Goal: Information Seeking & Learning: Understand process/instructions

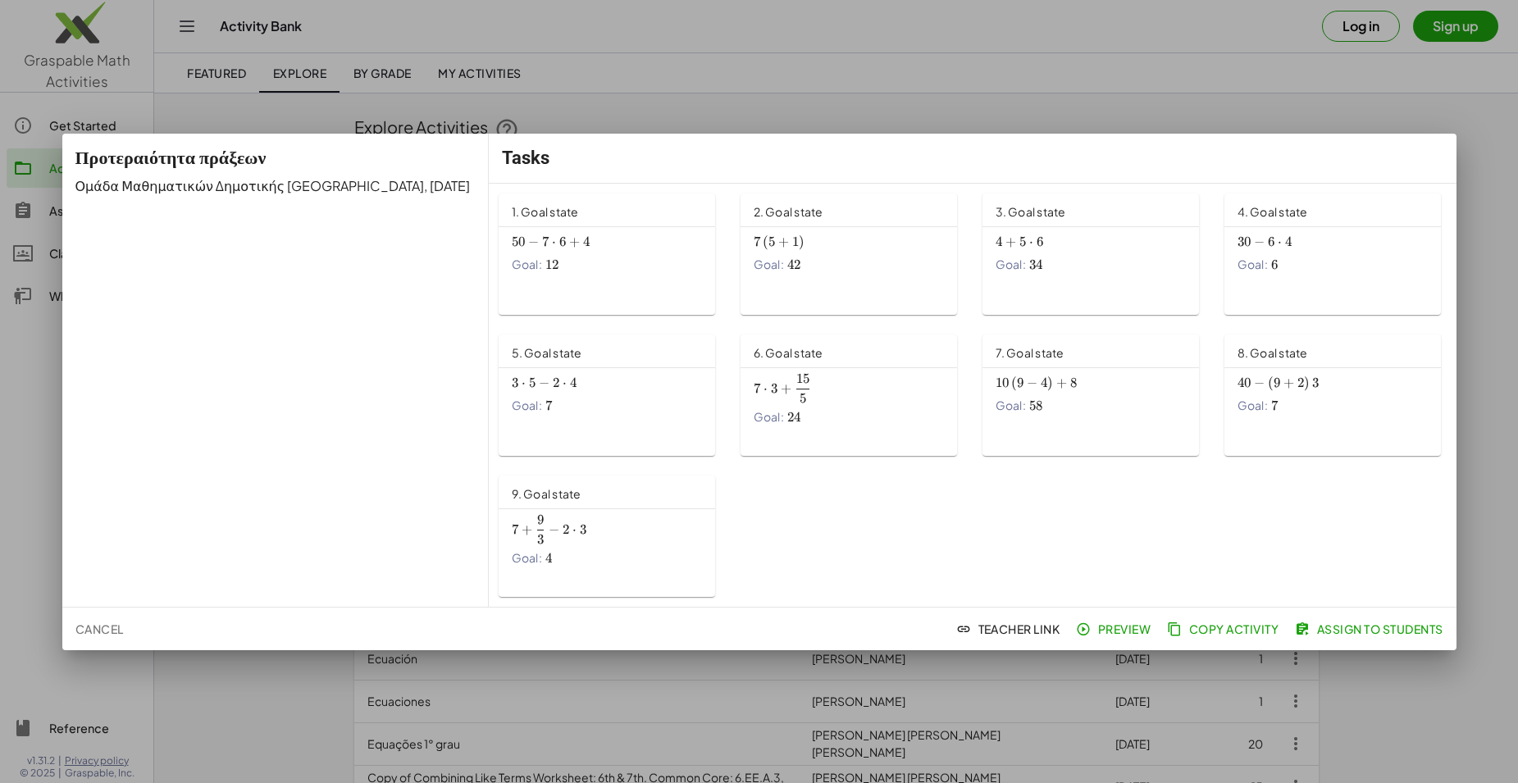
click at [564, 209] on span "1. Goal state" at bounding box center [545, 211] width 67 height 15
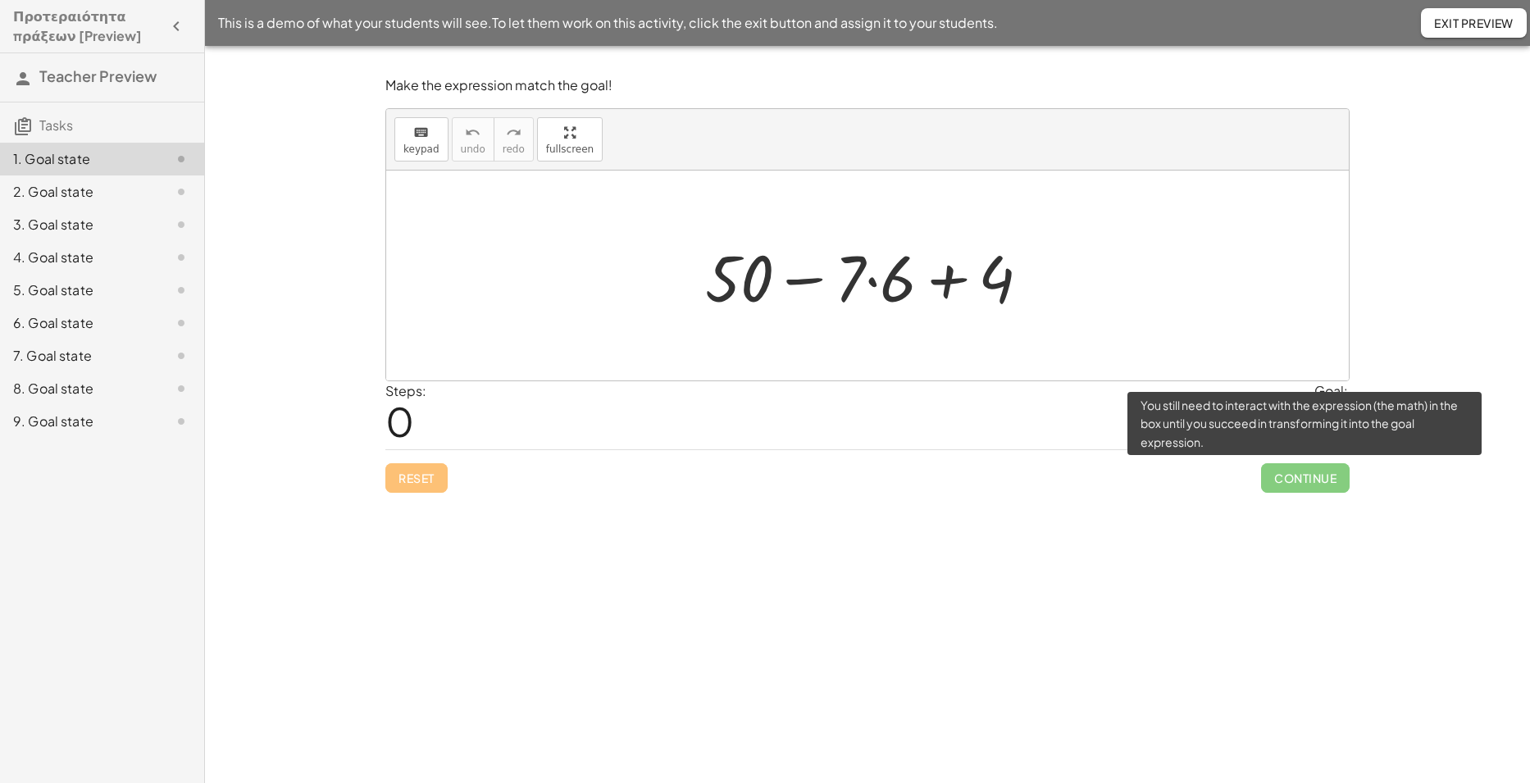
click at [1329, 480] on span "Continue" at bounding box center [1305, 478] width 89 height 30
click at [1307, 487] on span "Continue" at bounding box center [1305, 478] width 89 height 30
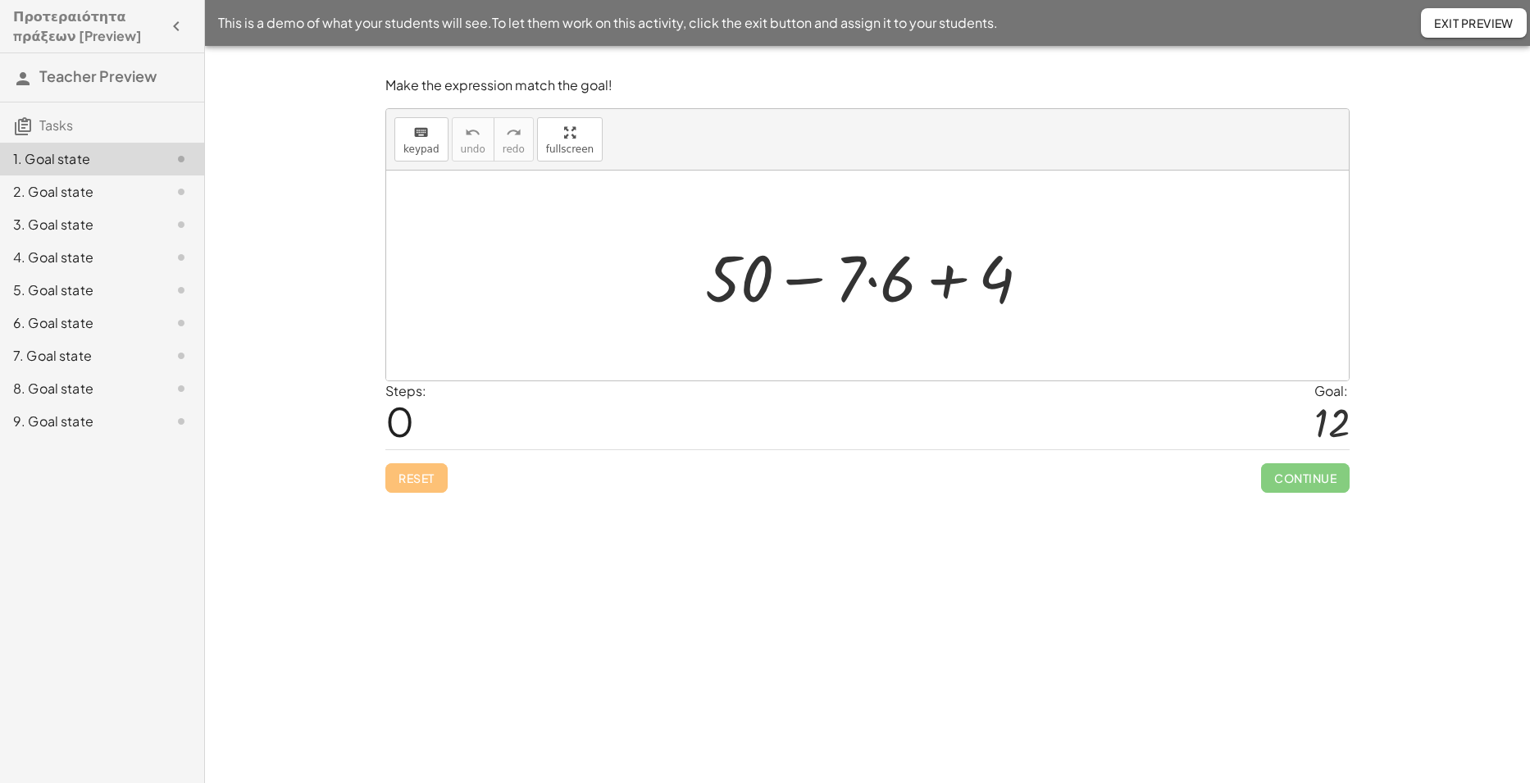
click at [875, 272] on div at bounding box center [874, 276] width 354 height 84
click at [817, 285] on div at bounding box center [874, 276] width 344 height 84
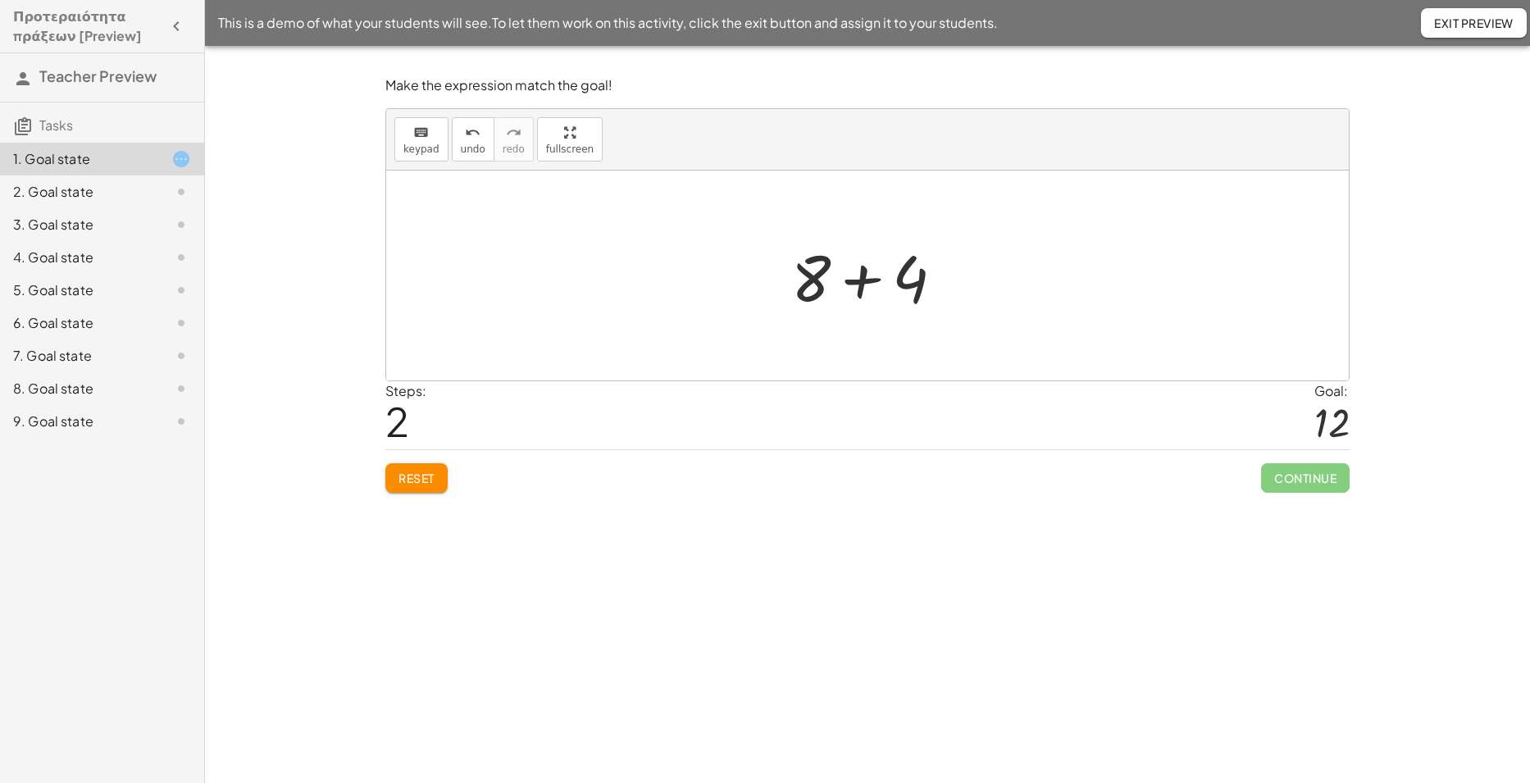
click at [901, 291] on div at bounding box center [874, 276] width 182 height 84
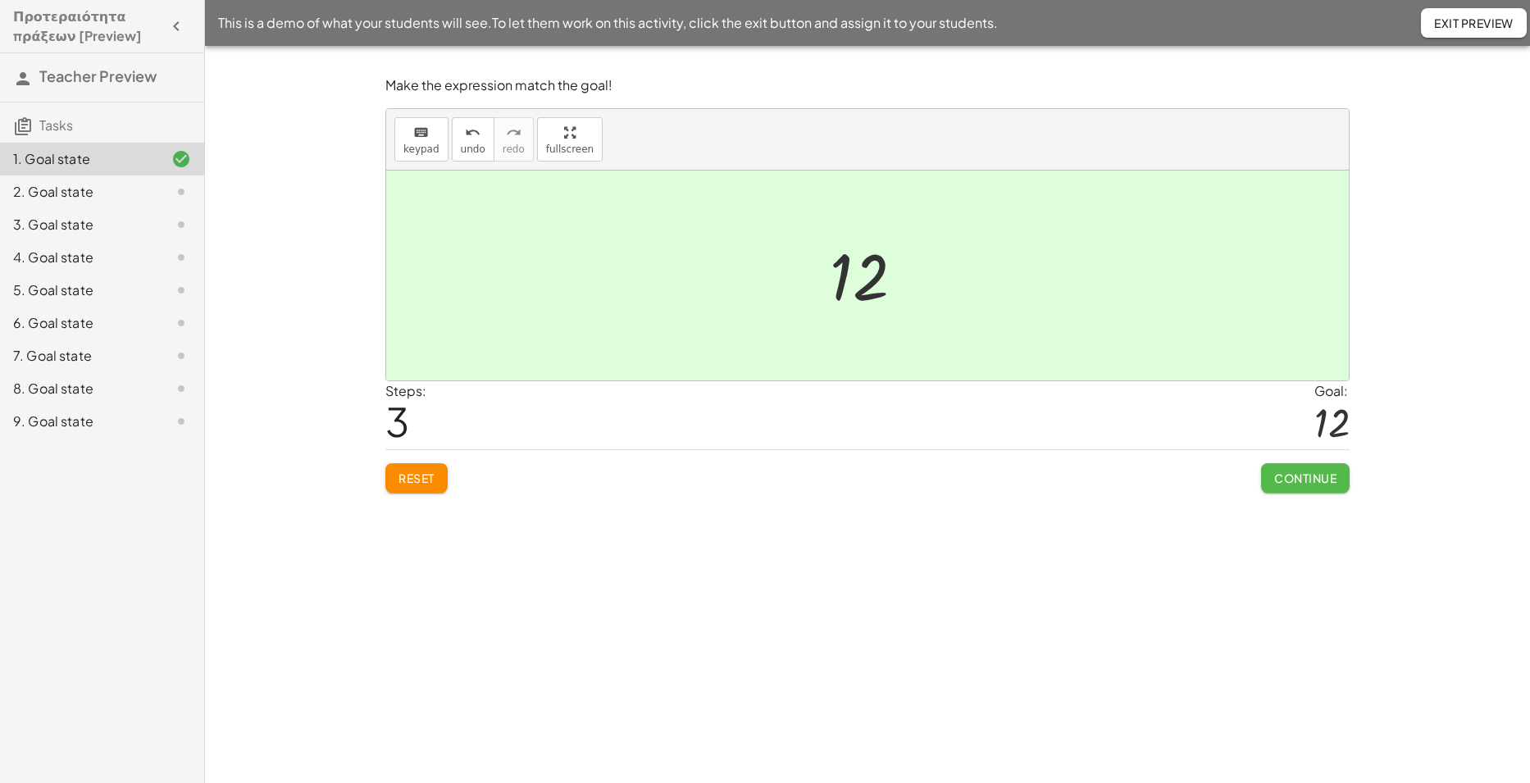
click at [1319, 487] on button "Continue" at bounding box center [1305, 478] width 89 height 30
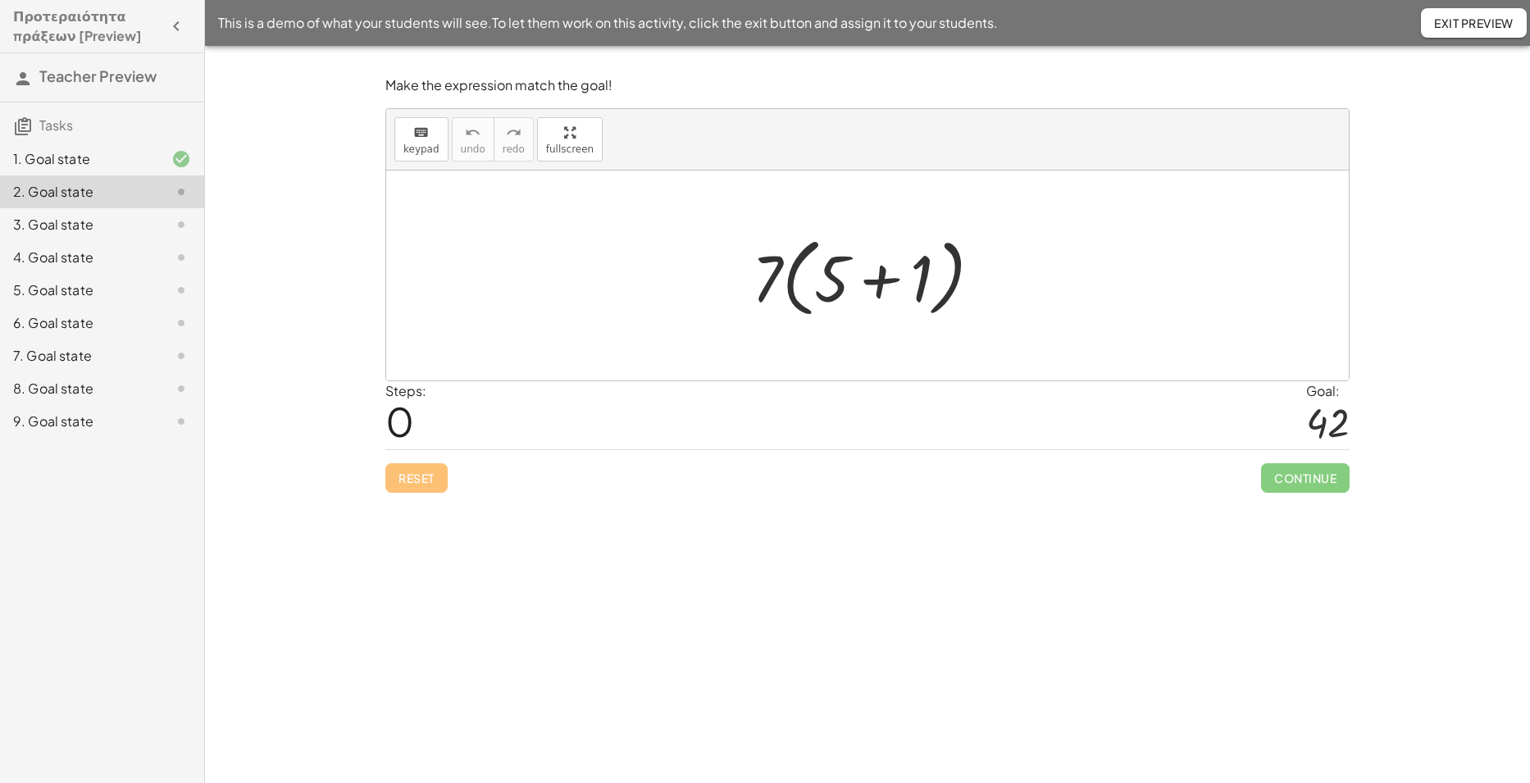
click at [859, 306] on div at bounding box center [873, 276] width 259 height 94
click at [853, 305] on div at bounding box center [873, 276] width 127 height 84
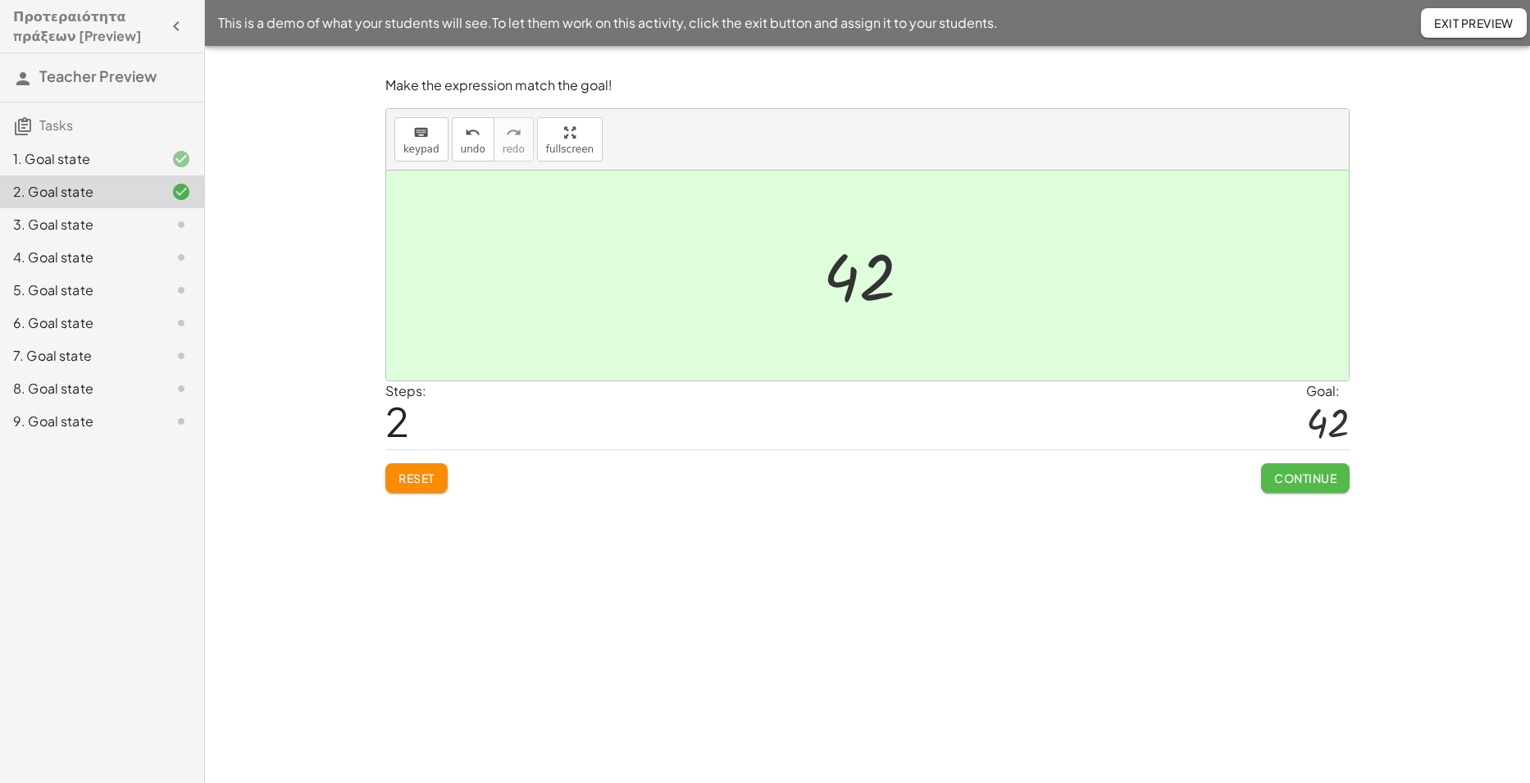
click at [1336, 476] on button "Continue" at bounding box center [1305, 478] width 89 height 30
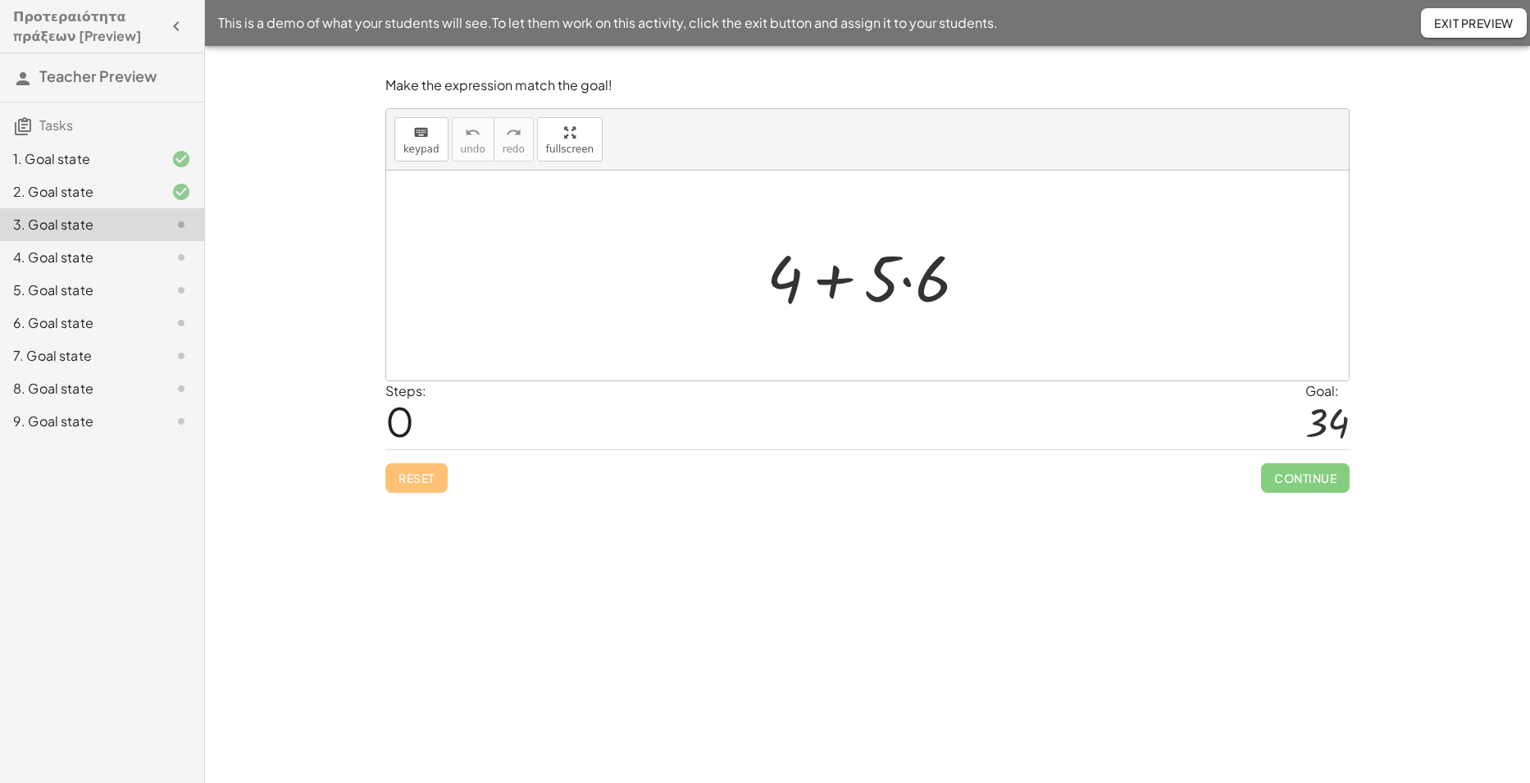
click at [904, 285] on div at bounding box center [873, 276] width 230 height 84
click at [824, 289] on div at bounding box center [873, 276] width 212 height 84
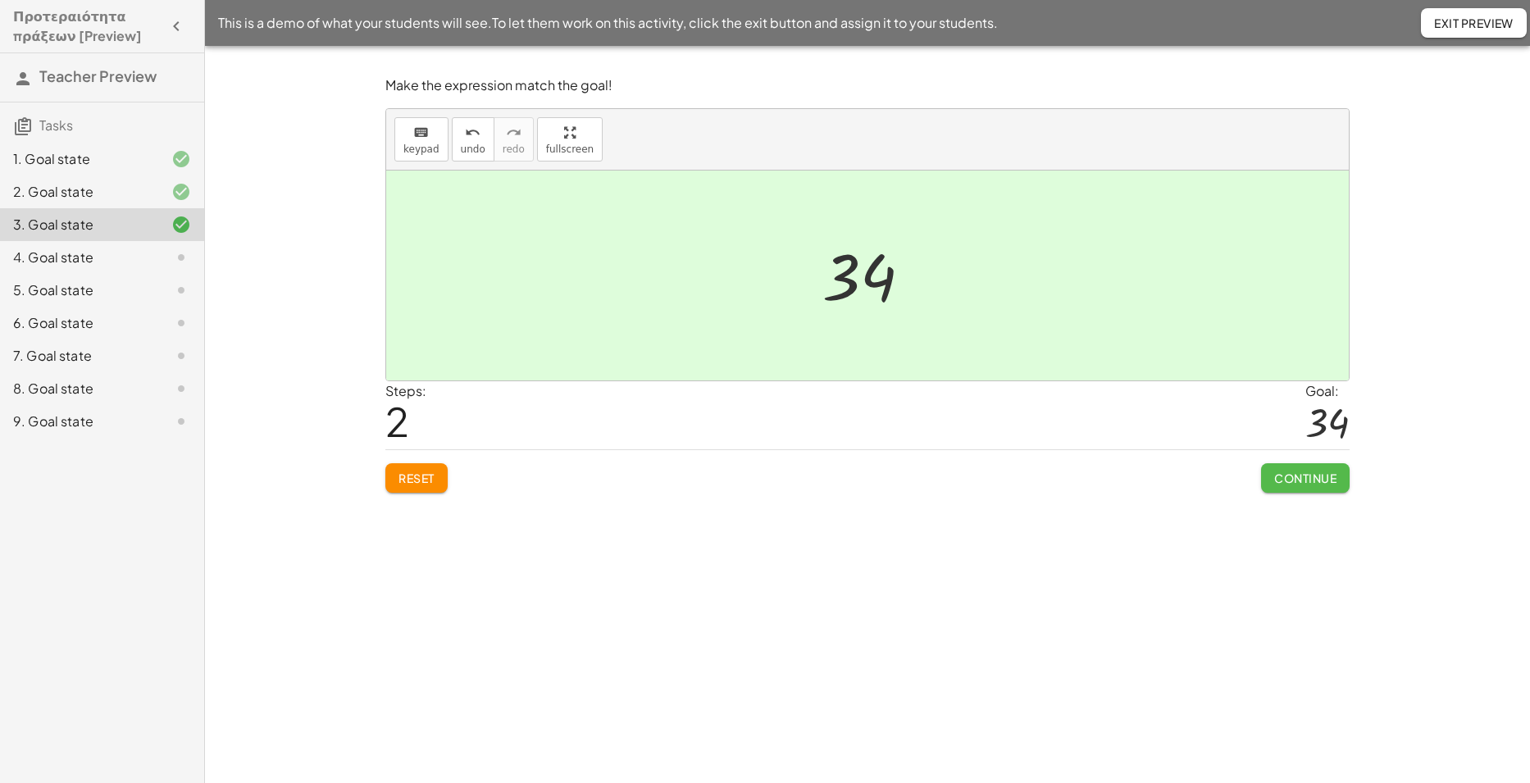
click at [1320, 473] on span "Continue" at bounding box center [1305, 478] width 62 height 15
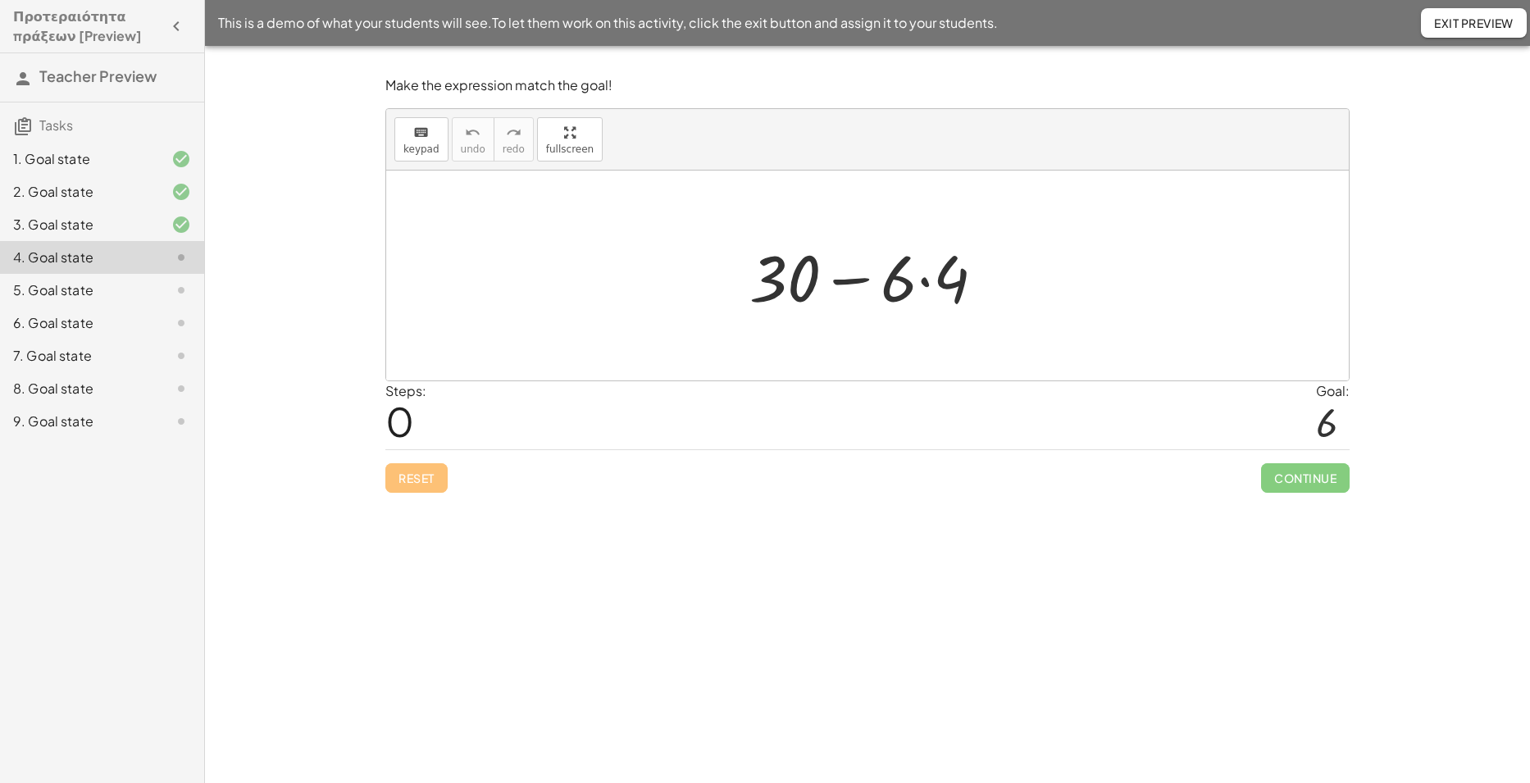
click at [909, 281] on div at bounding box center [873, 276] width 265 height 84
click at [931, 285] on div at bounding box center [873, 276] width 265 height 84
click at [815, 289] on div at bounding box center [873, 276] width 248 height 84
click at [782, 281] on div at bounding box center [873, 276] width 248 height 84
click at [875, 293] on div at bounding box center [873, 276] width 248 height 84
